Goal: Task Accomplishment & Management: Manage account settings

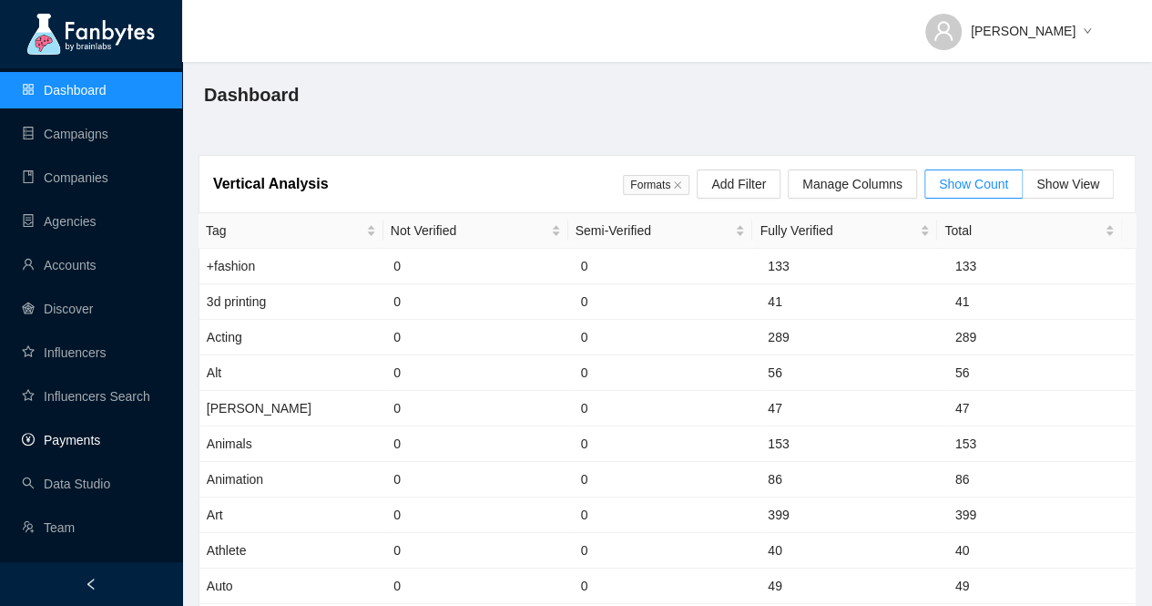
click at [93, 447] on link "Payments" at bounding box center [61, 440] width 78 height 15
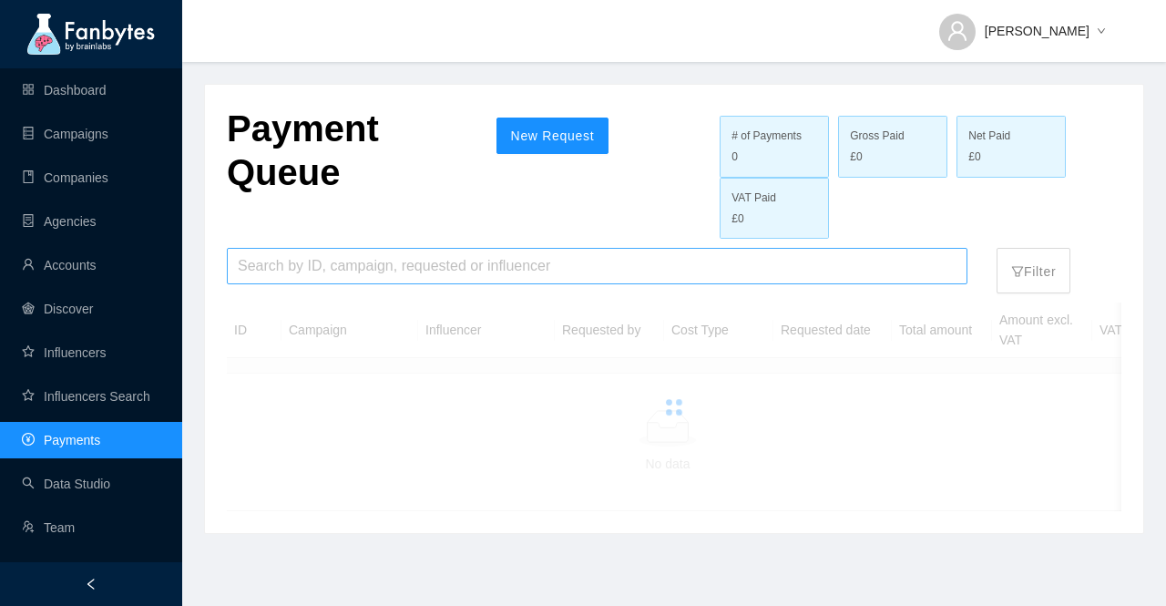
click at [608, 258] on input "search" at bounding box center [597, 266] width 718 height 35
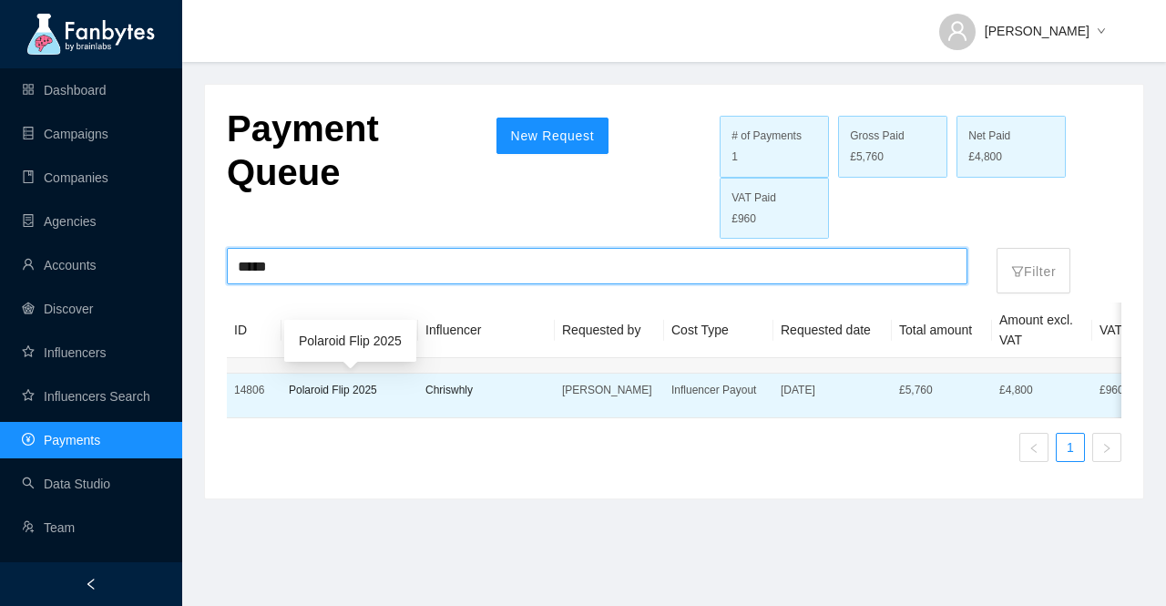
type input "*****"
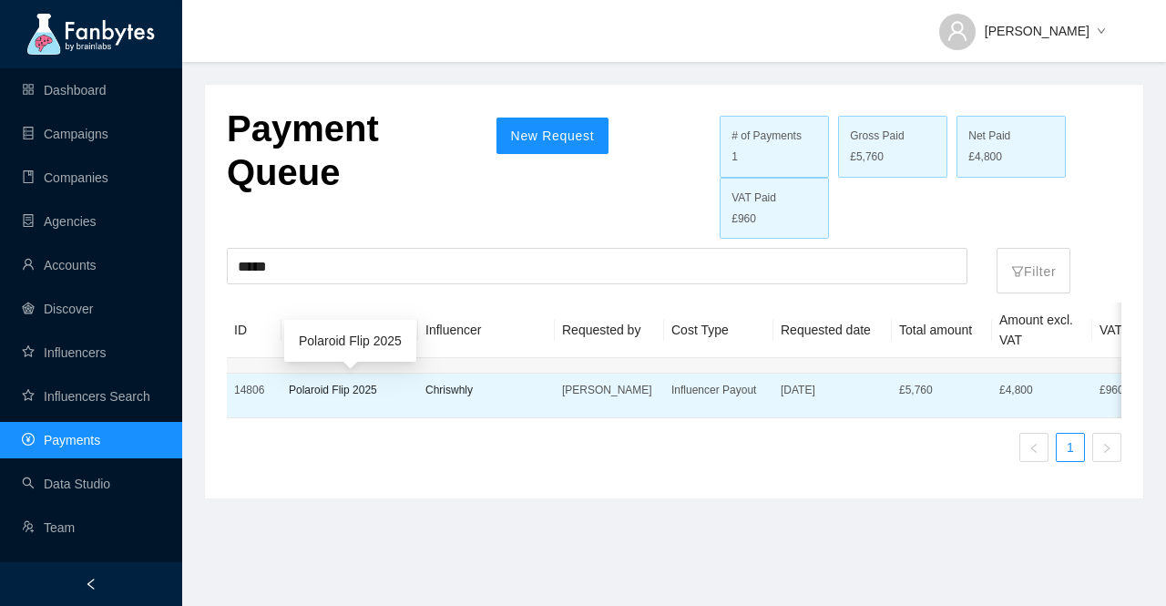
click at [353, 392] on p "Polaroid Flip 2025" at bounding box center [350, 390] width 122 height 18
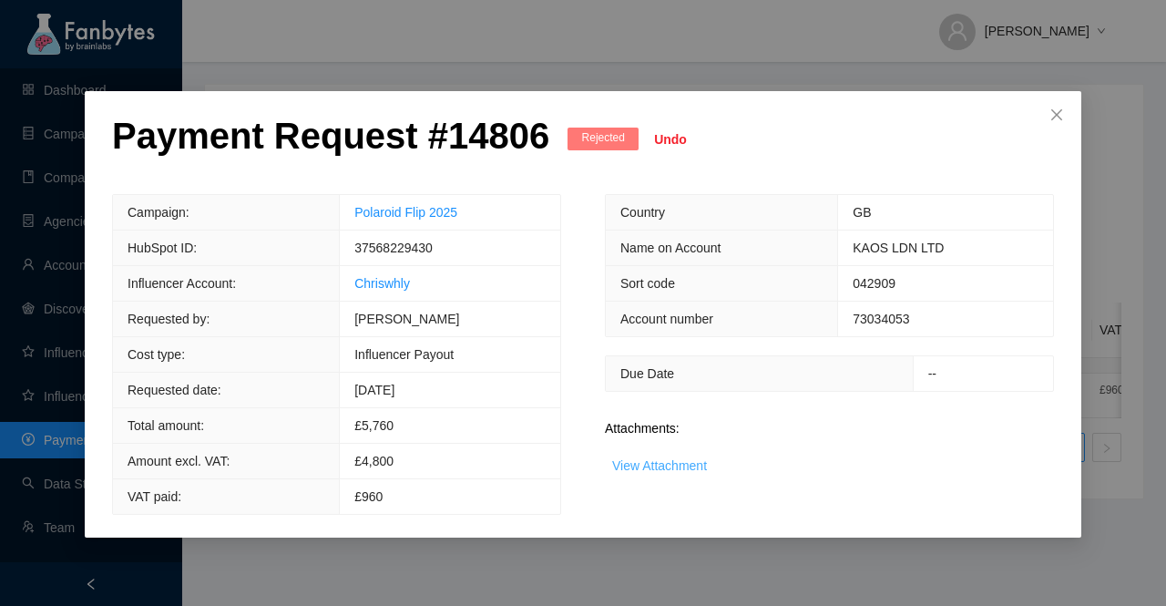
click at [663, 469] on link "View Attachment" at bounding box center [659, 465] width 95 height 15
click at [654, 133] on span "Undo" at bounding box center [670, 139] width 33 height 20
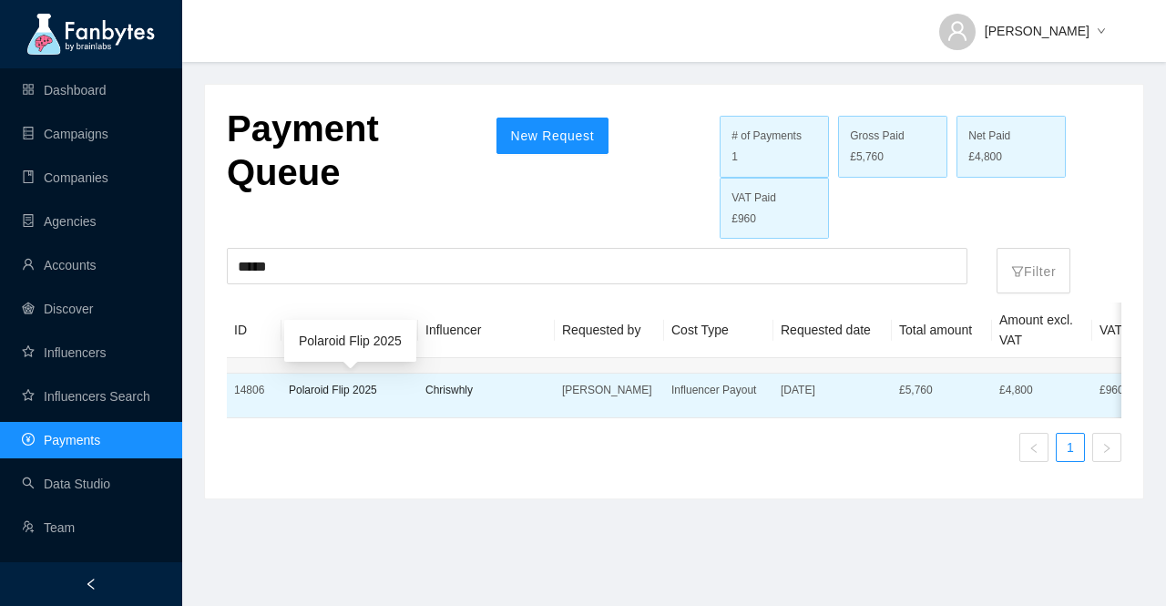
click at [311, 391] on p "Polaroid Flip 2025" at bounding box center [350, 390] width 122 height 18
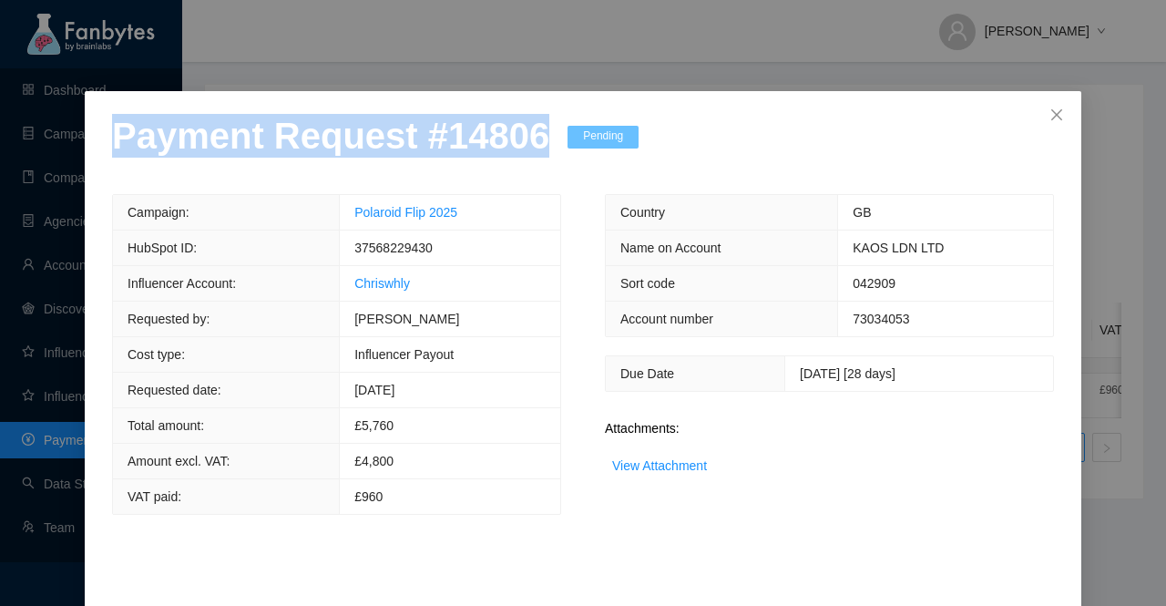
drag, startPoint x: 525, startPoint y: 145, endPoint x: 19, endPoint y: 153, distance: 505.5
click at [19, 153] on div "Payment Request # 14806 Pending Campaign: Polaroid Flip 2025 HubSpot ID: 375682…" at bounding box center [583, 303] width 1166 height 606
copy p "Payment Request # 14806"
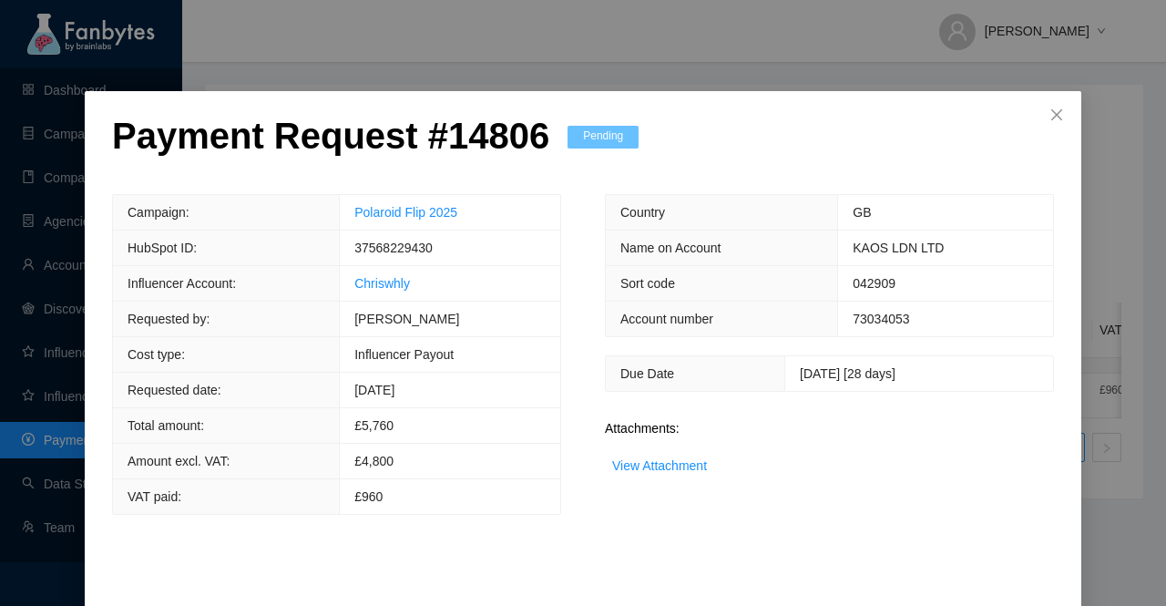
click at [396, 250] on span "37568229430" at bounding box center [393, 247] width 78 height 15
copy span "37568229430"
drag, startPoint x: 461, startPoint y: 217, endPoint x: 340, endPoint y: 219, distance: 121.1
click at [340, 219] on td "Polaroid Flip 2025" at bounding box center [450, 213] width 220 height 36
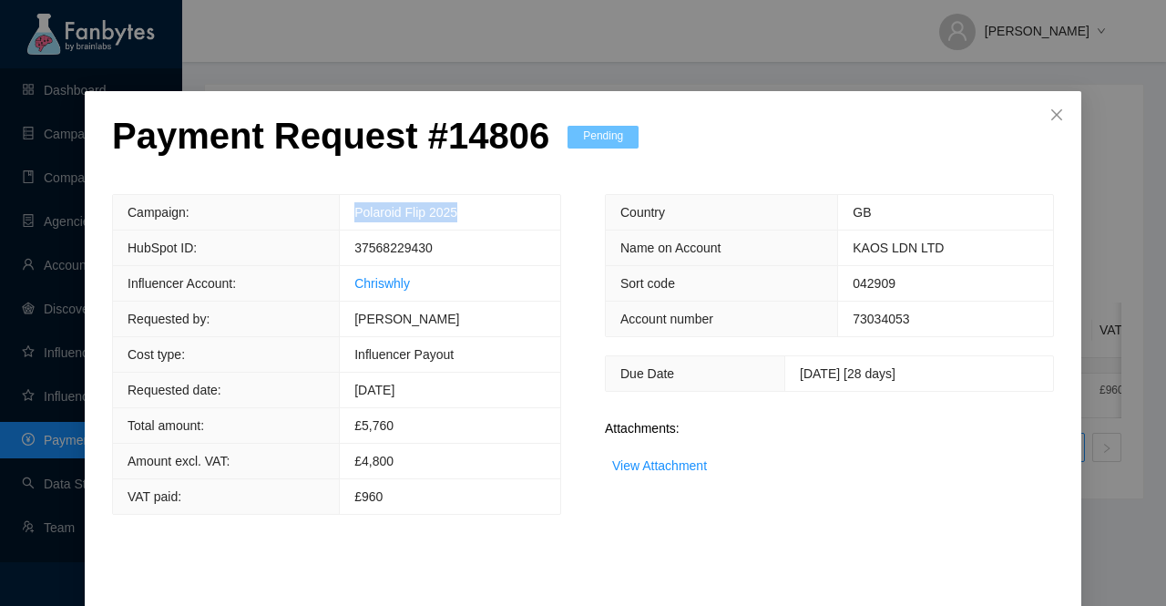
copy link "Polaroid Flip 2025"
drag, startPoint x: 416, startPoint y: 288, endPoint x: 341, endPoint y: 290, distance: 75.6
click at [341, 290] on td "Chriswhly" at bounding box center [450, 284] width 220 height 36
copy link "Chriswhly"
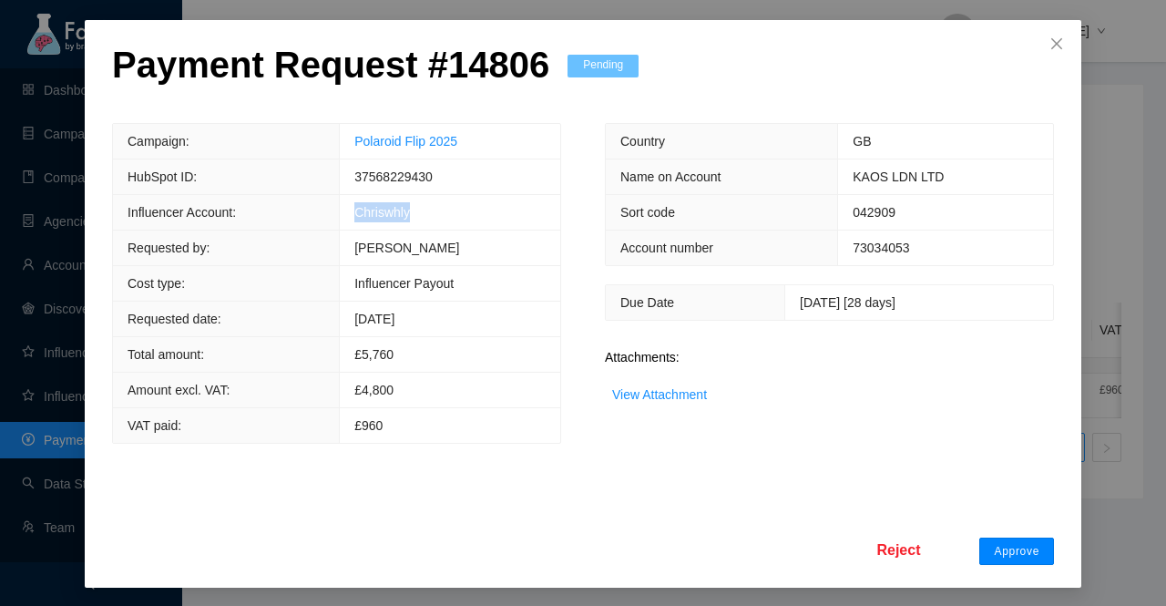
click at [1014, 547] on span "Approve" at bounding box center [1016, 551] width 46 height 15
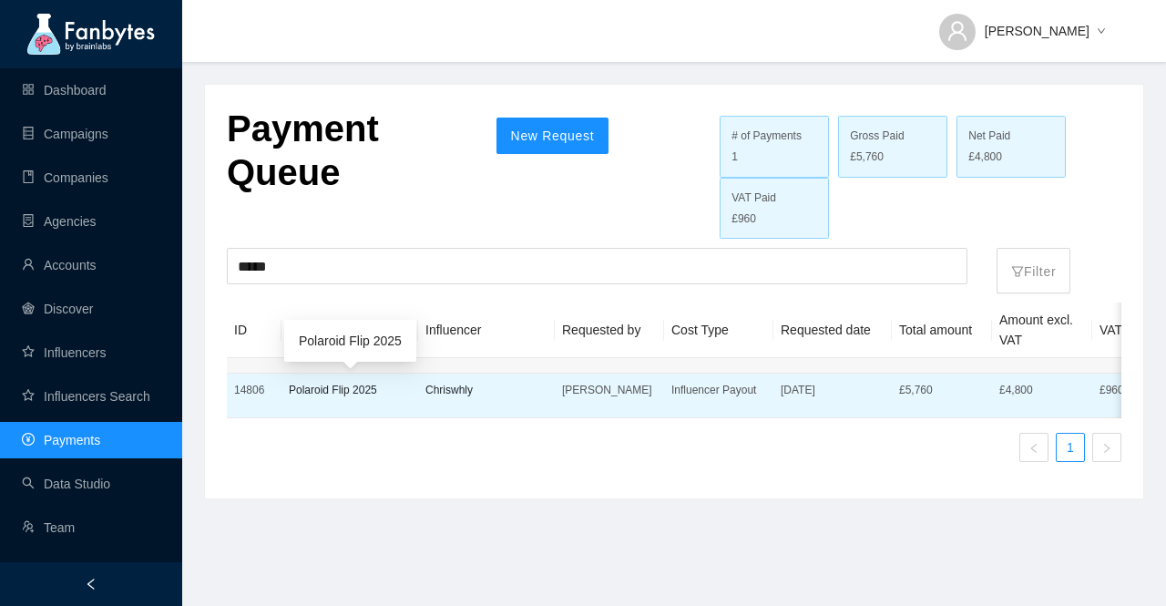
click at [359, 385] on p "Polaroid Flip 2025" at bounding box center [350, 390] width 122 height 18
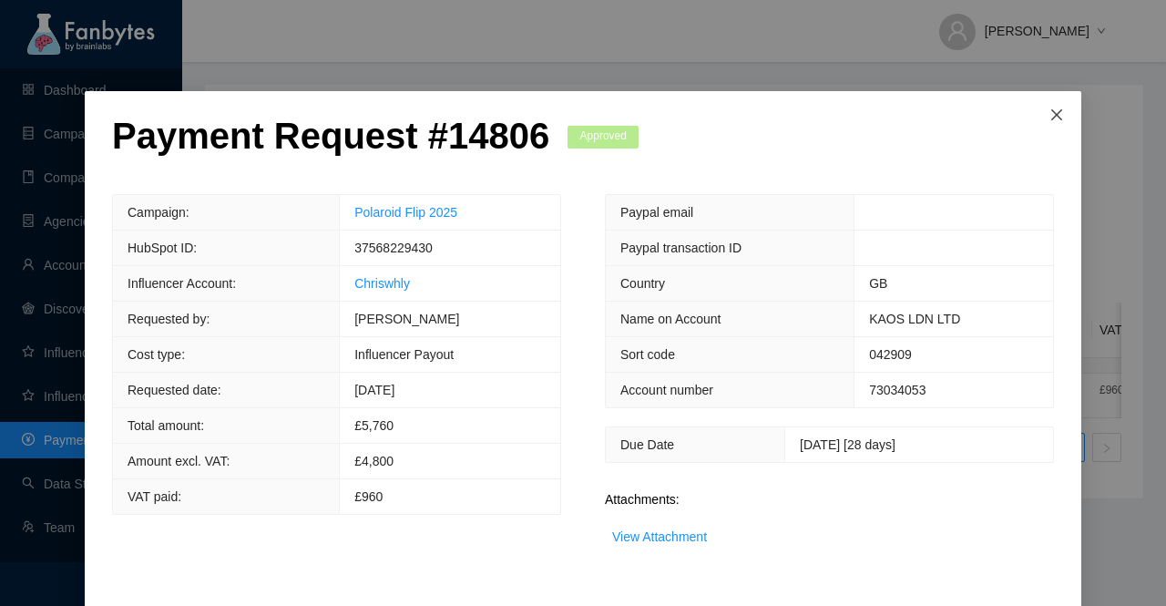
drag, startPoint x: 1044, startPoint y: 120, endPoint x: 1030, endPoint y: 127, distance: 16.3
click at [1051, 120] on icon "close" at bounding box center [1056, 114] width 11 height 11
